Goal: Task Accomplishment & Management: Manage account settings

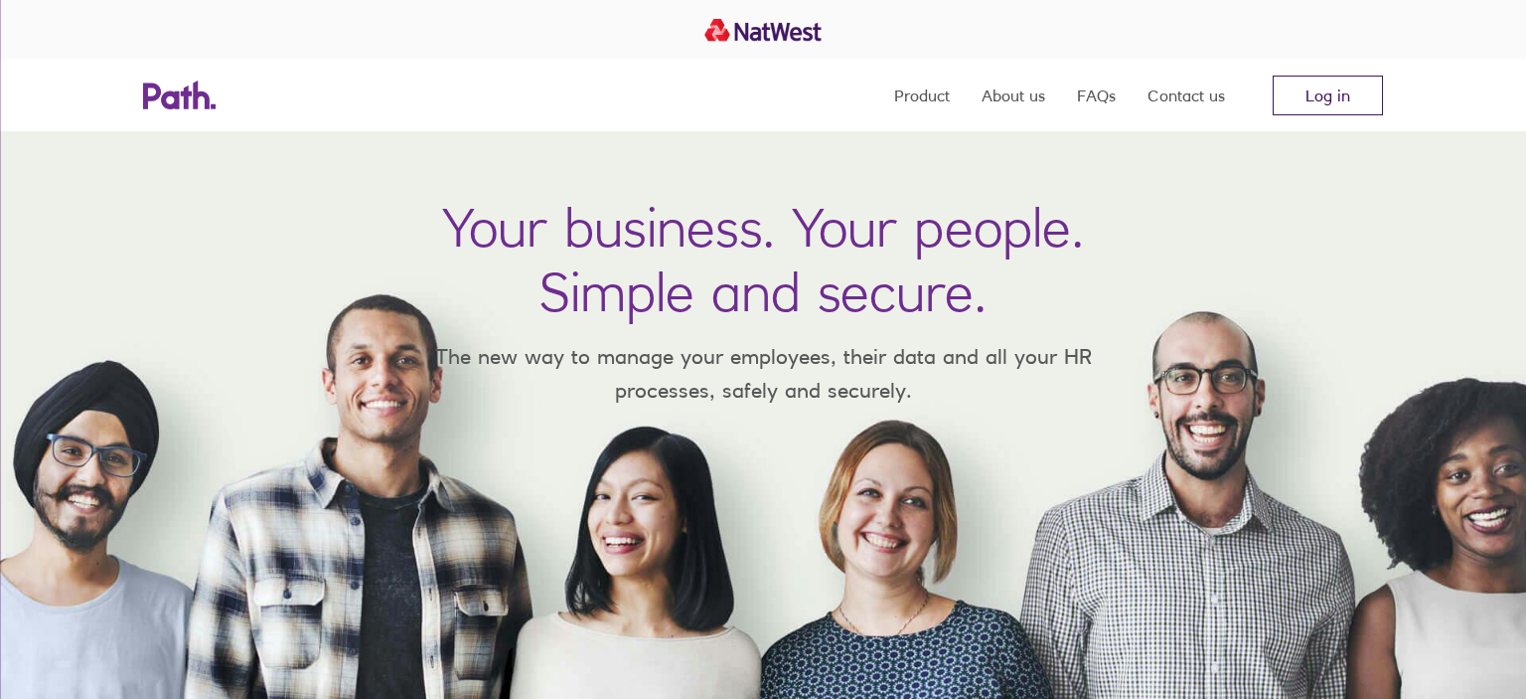
click at [1310, 103] on link "Log in" at bounding box center [1328, 96] width 110 height 40
click at [1330, 90] on link "Log in" at bounding box center [1328, 96] width 110 height 40
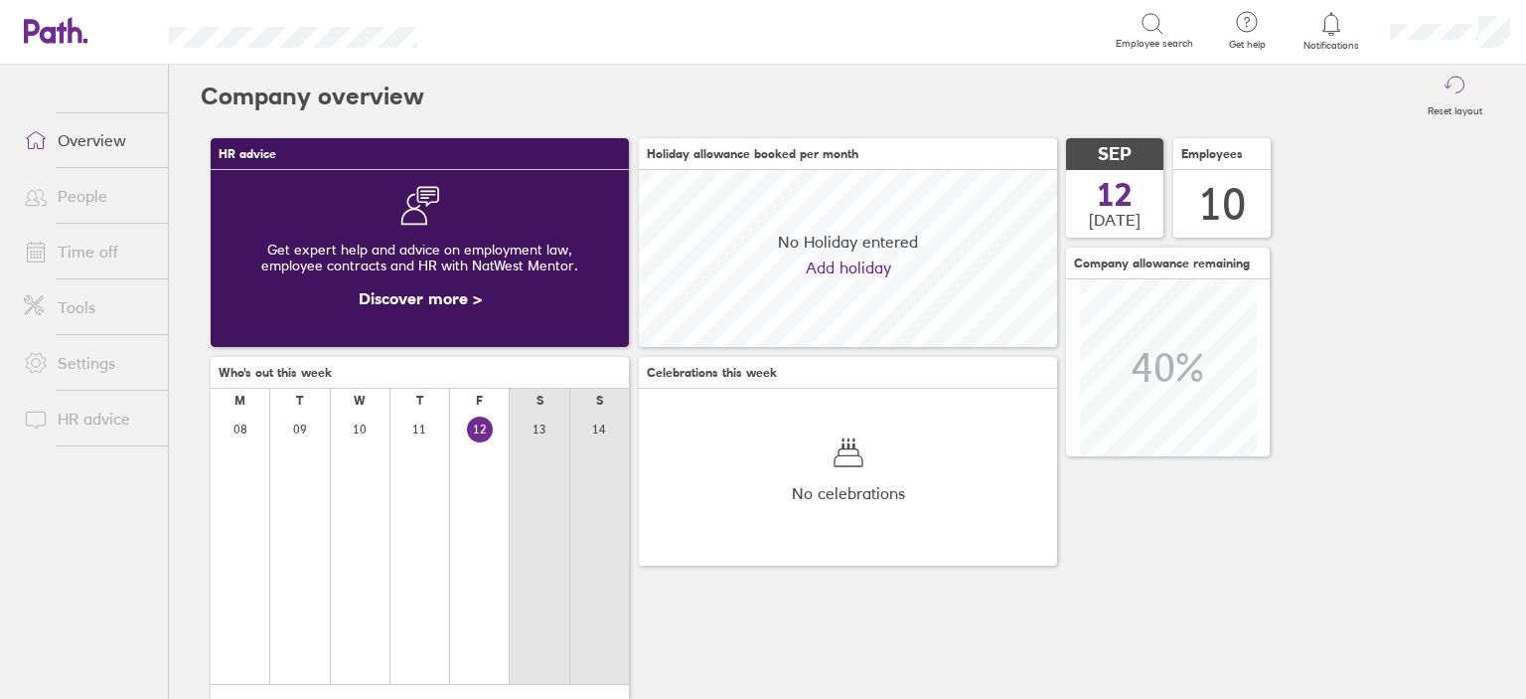
scroll to position [176, 418]
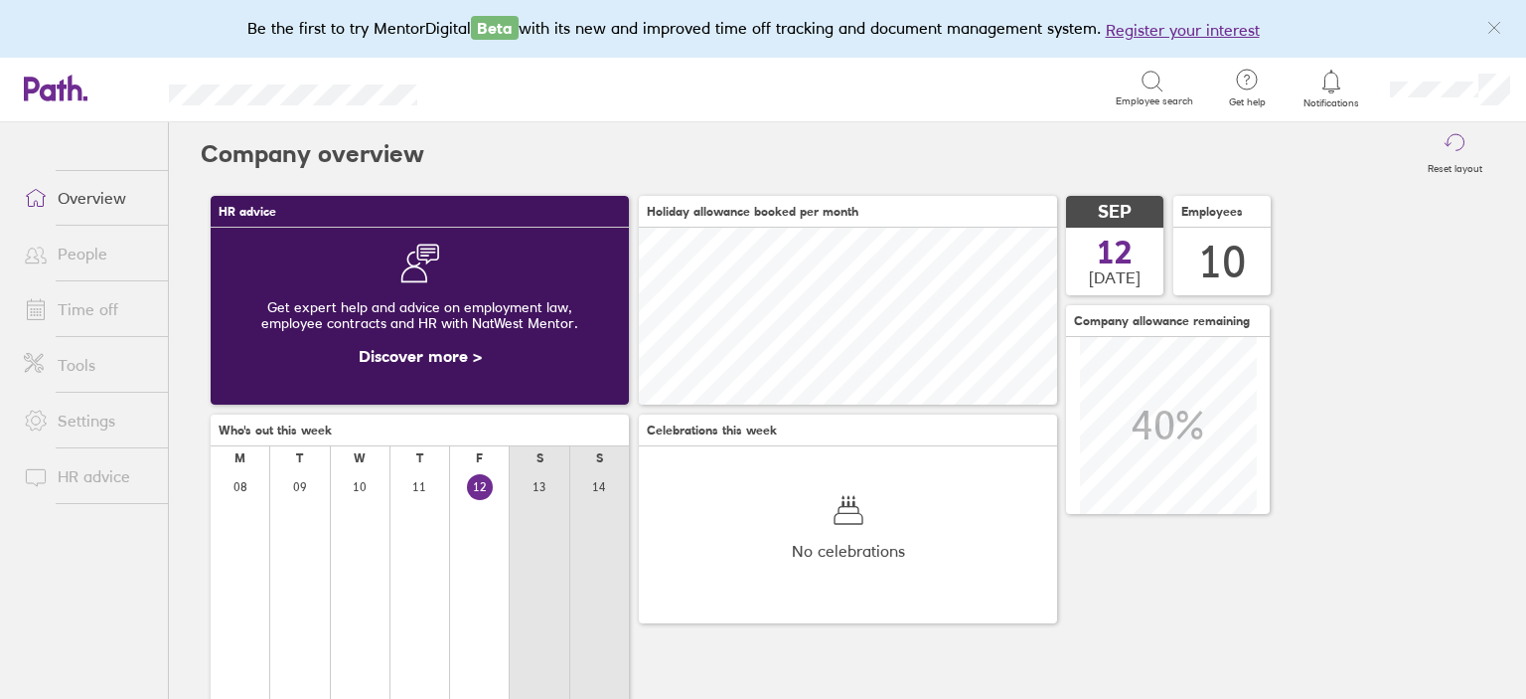
click at [78, 318] on link "Time off" at bounding box center [88, 309] width 160 height 40
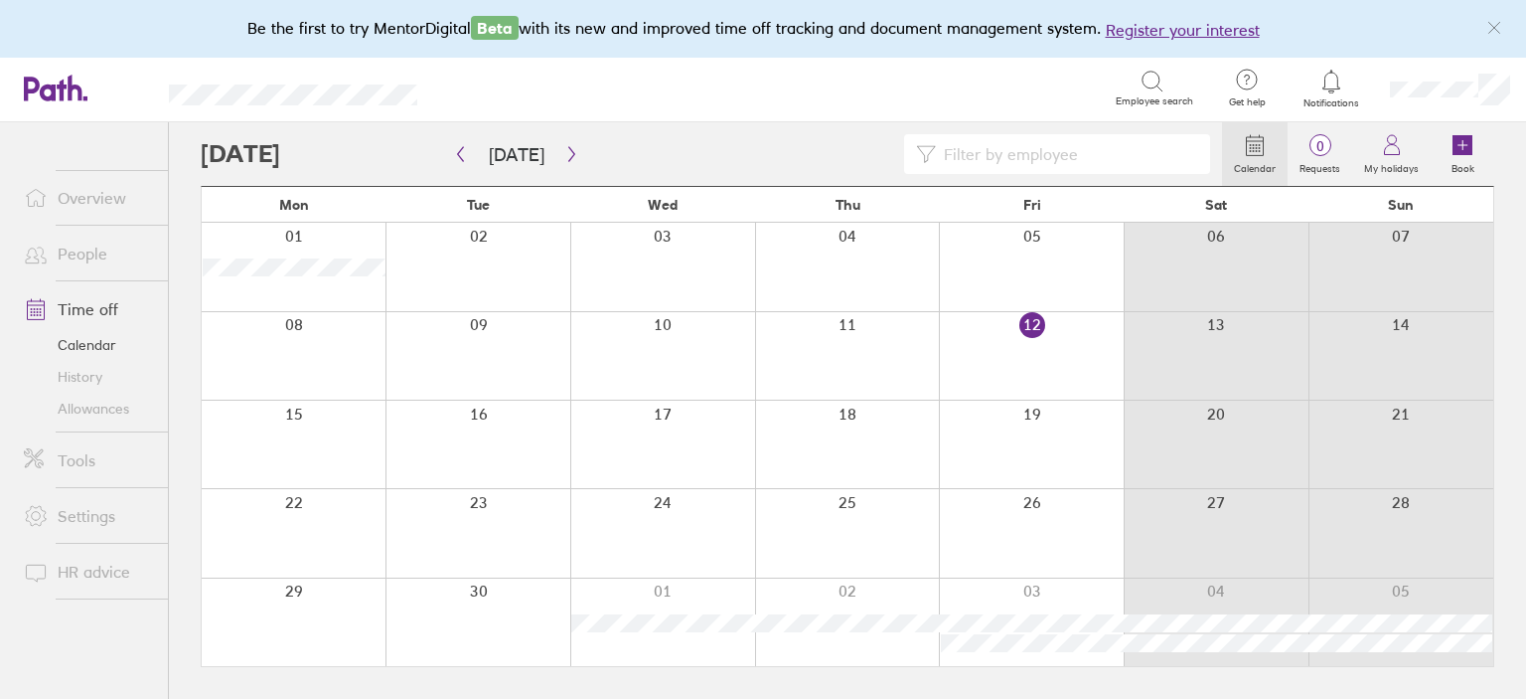
click at [95, 411] on link "Allowances" at bounding box center [88, 408] width 160 height 32
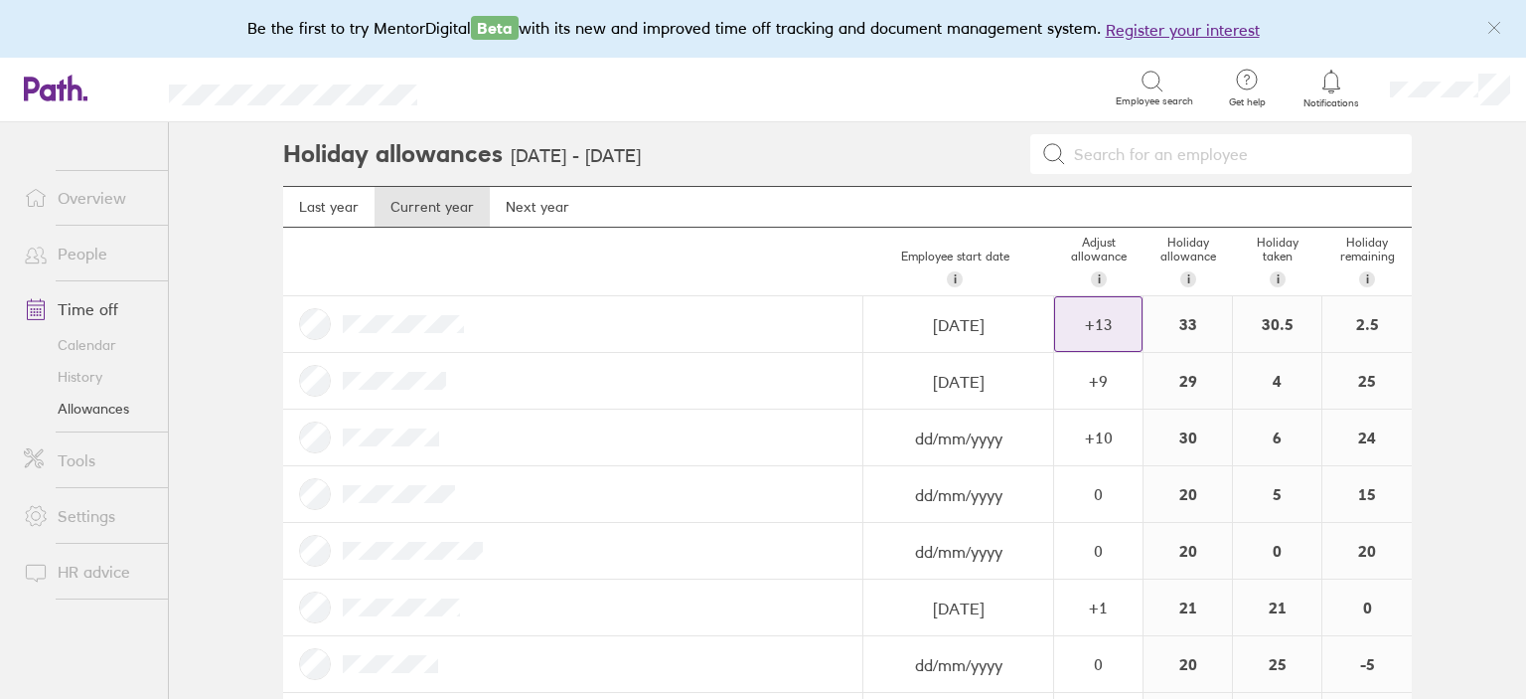
click at [1130, 336] on div "+ 13" at bounding box center [1098, 324] width 86 height 54
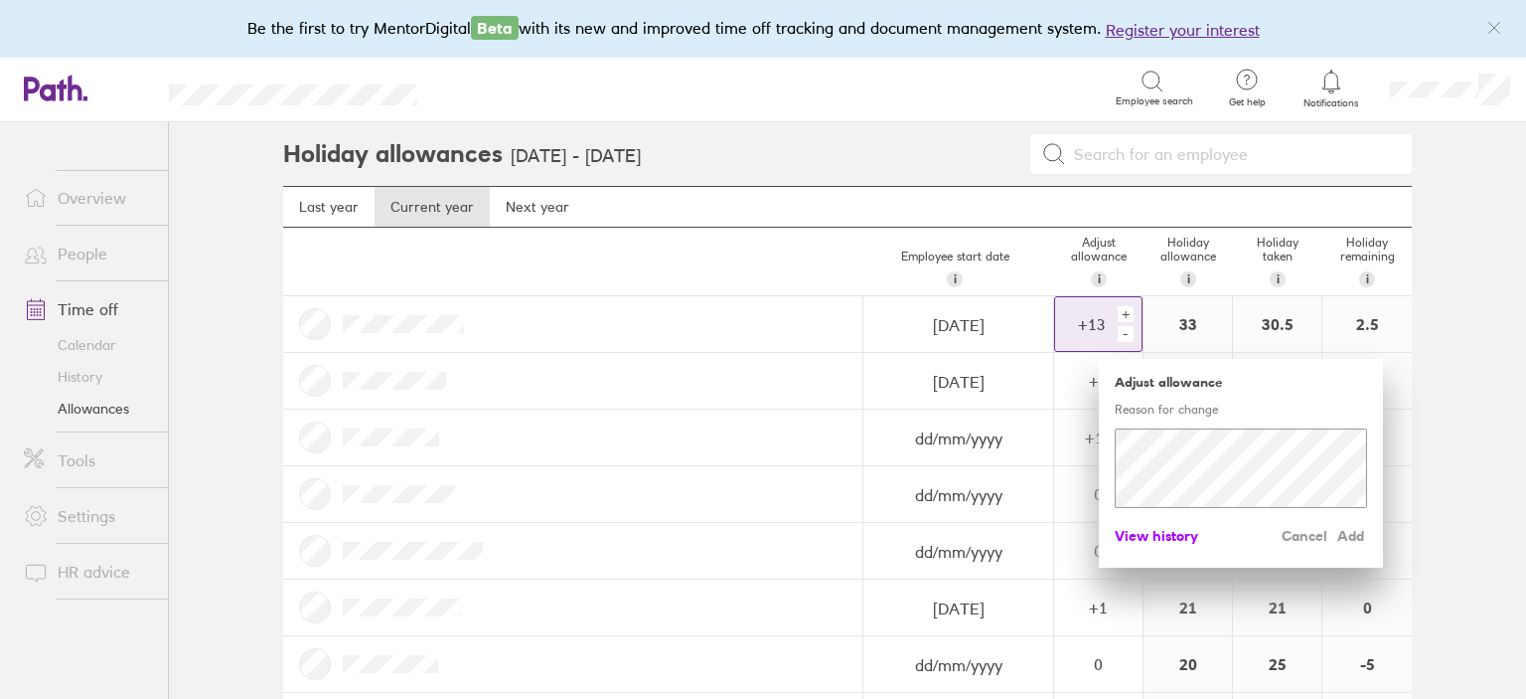
click at [1141, 535] on span "View history" at bounding box center [1156, 536] width 83 height 32
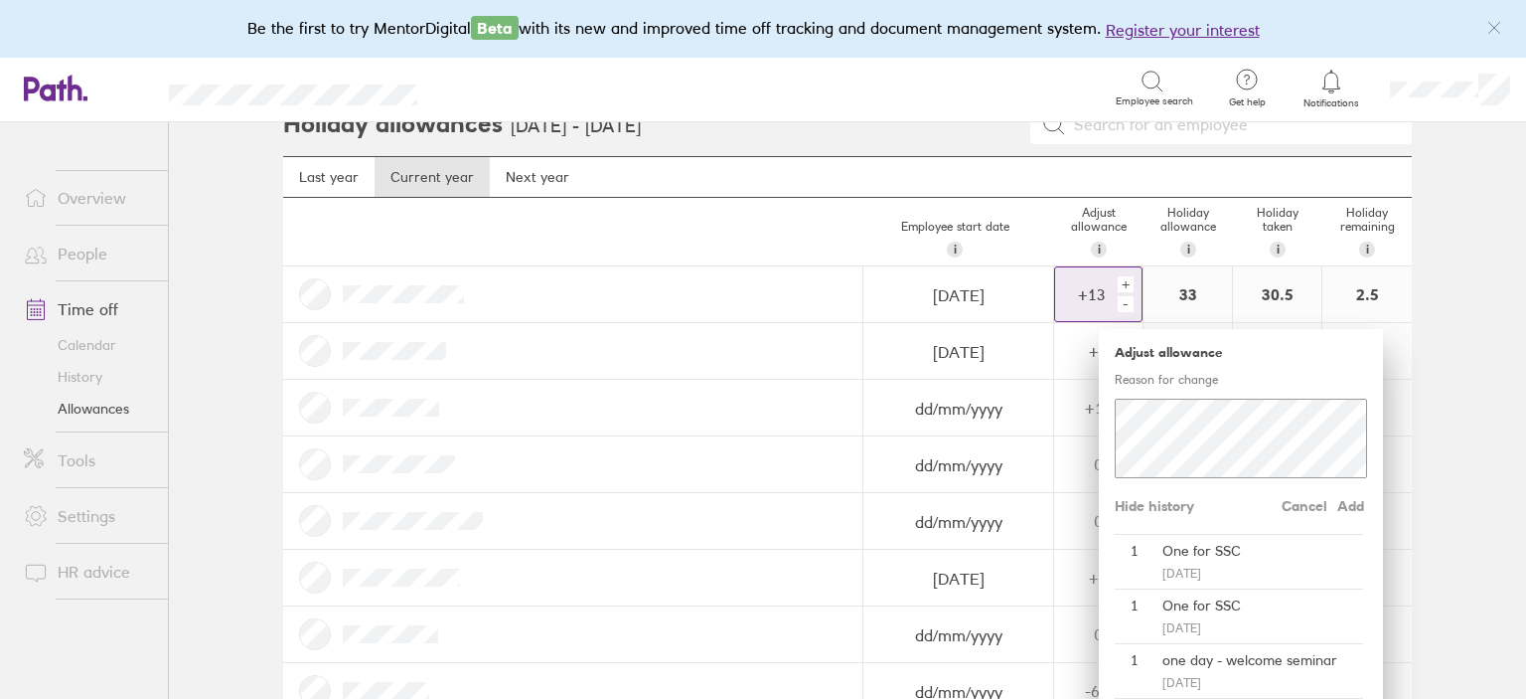
scroll to position [28, 0]
click at [1127, 282] on div "+" at bounding box center [1126, 286] width 16 height 16
click at [1355, 509] on span "Add" at bounding box center [1351, 508] width 32 height 32
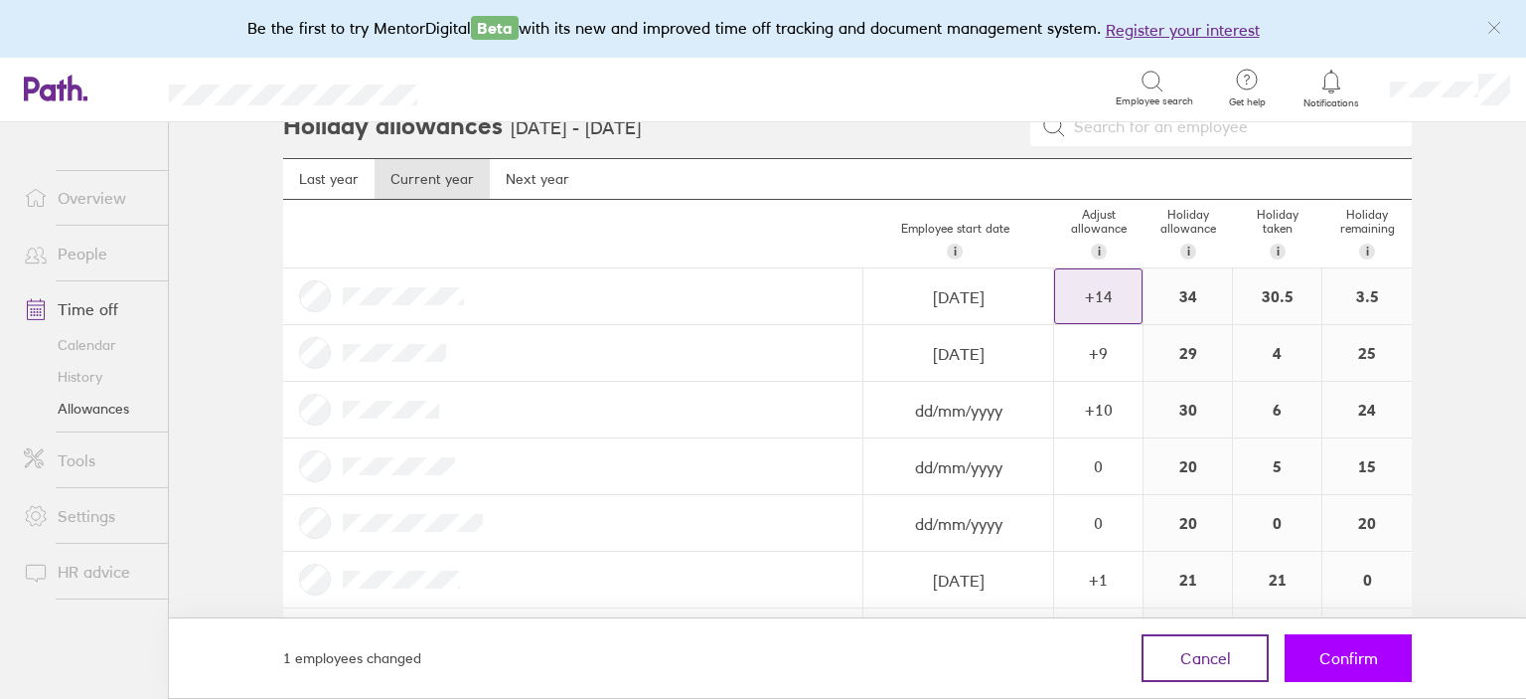
click at [1363, 660] on span "Confirm" at bounding box center [1349, 658] width 59 height 18
click at [1361, 668] on button "Confirm" at bounding box center [1348, 658] width 127 height 48
